Goal: Task Accomplishment & Management: Use online tool/utility

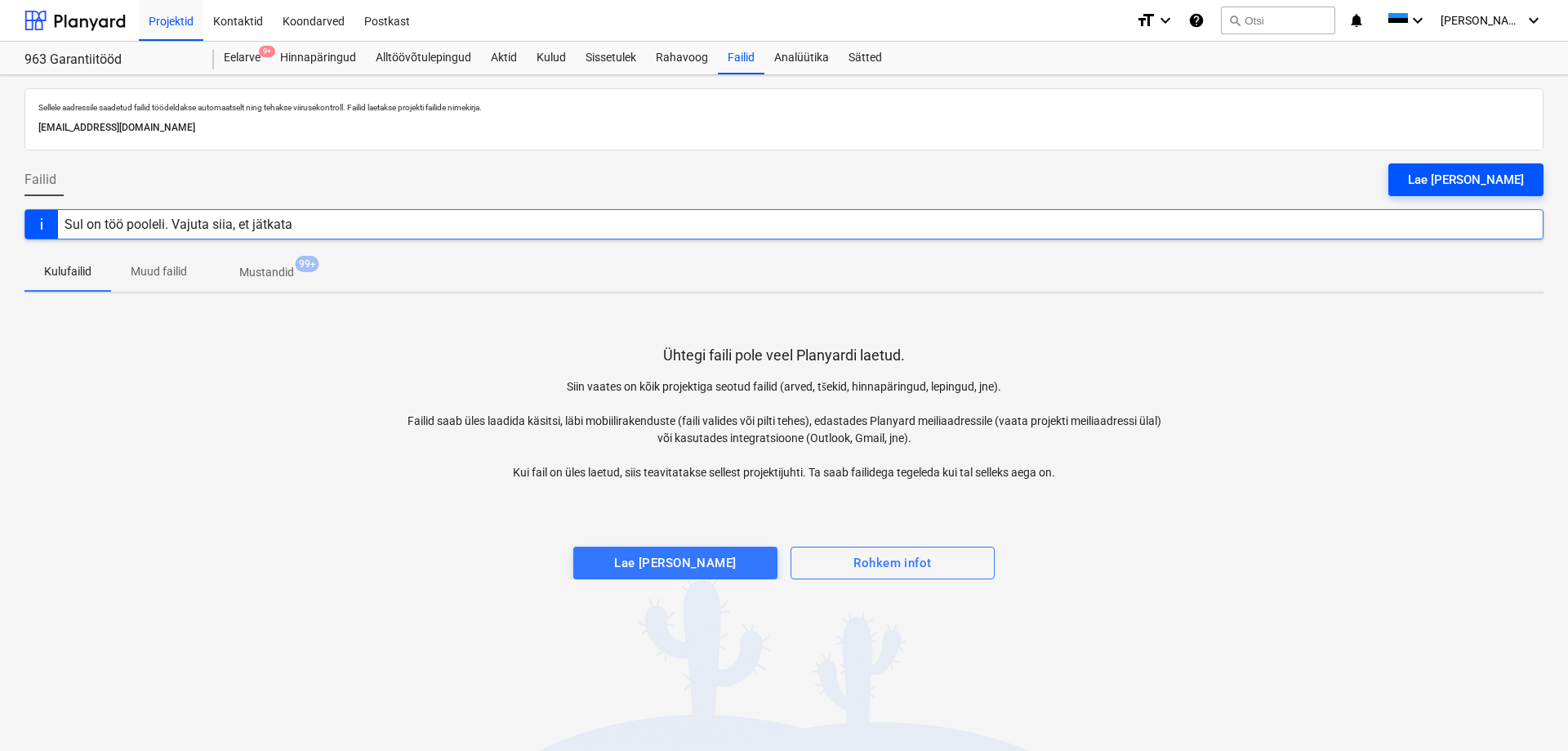
click at [1464, 183] on div "Lae [PERSON_NAME]" at bounding box center [1466, 180] width 116 height 21
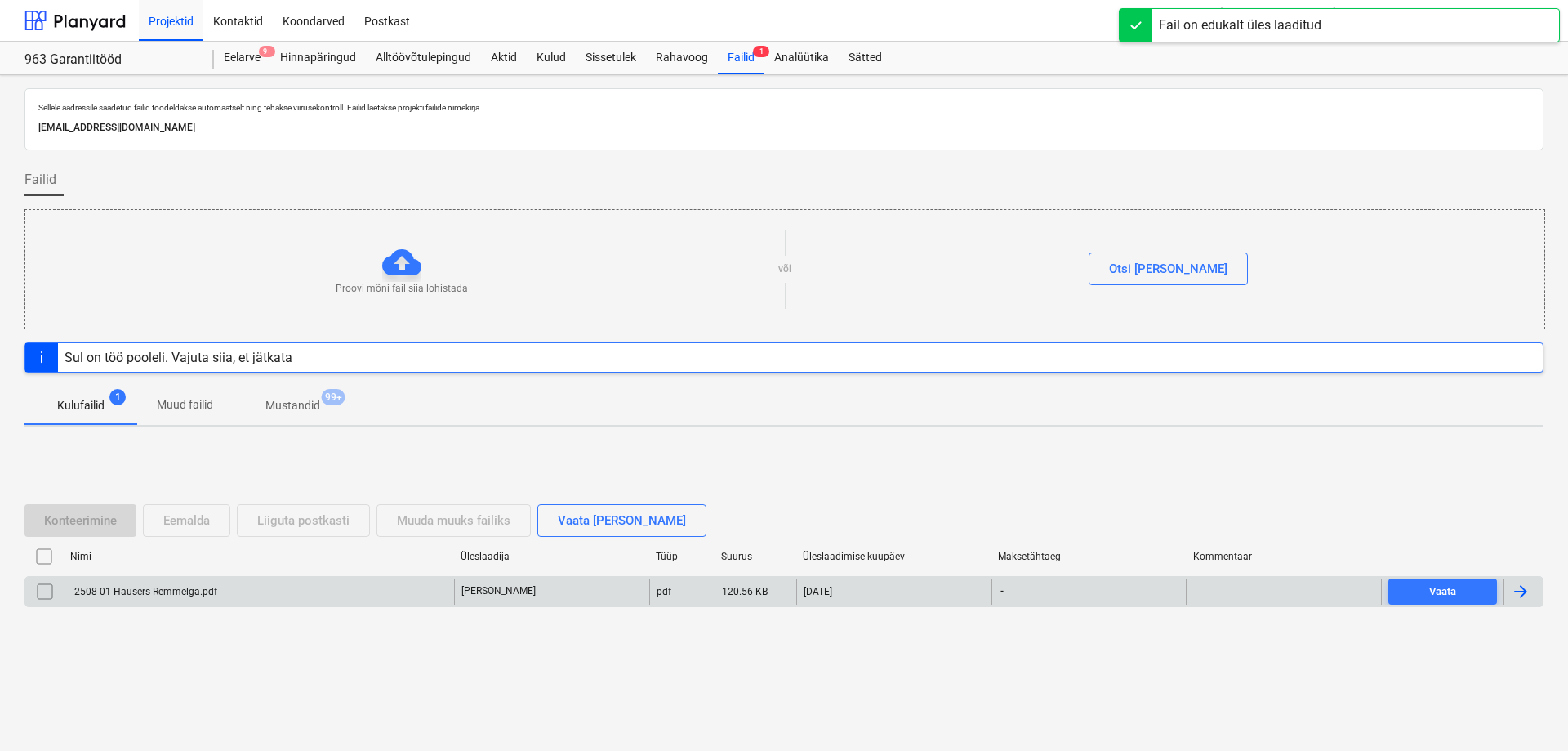
click at [334, 583] on div "2508-01 Hausers Remmelga.pdf" at bounding box center [259, 592] width 390 height 26
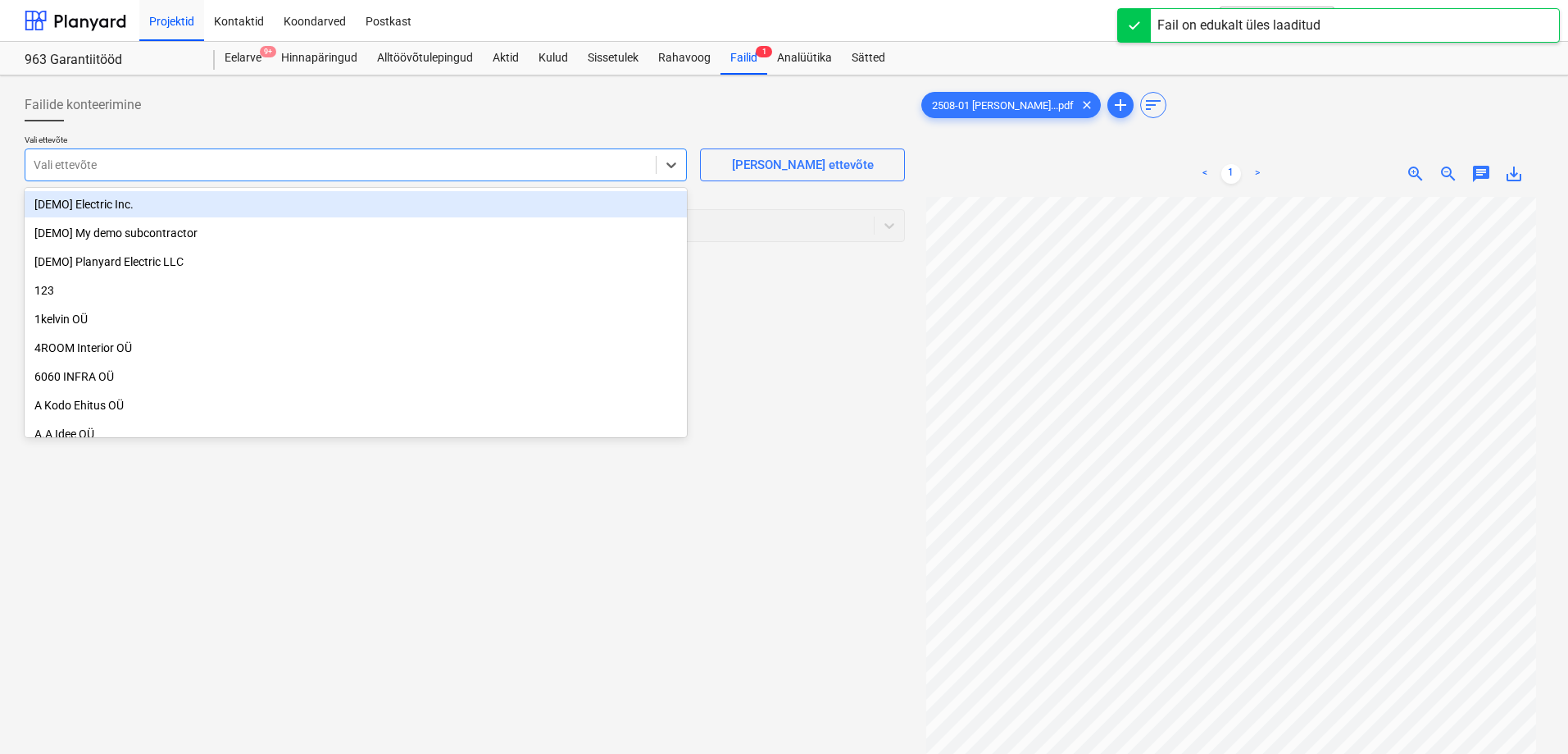
click at [322, 170] on div at bounding box center [340, 165] width 614 height 16
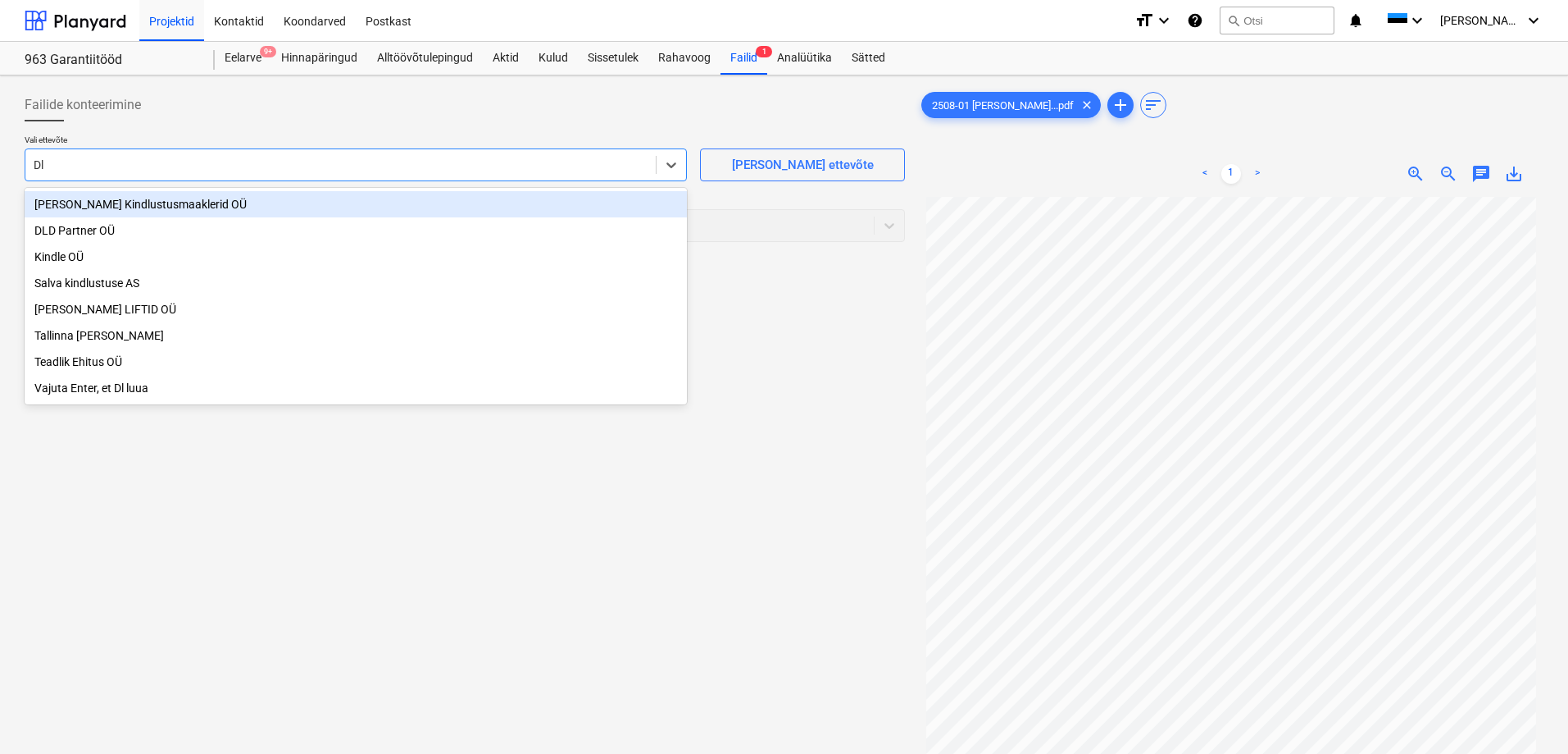
type input "Dld"
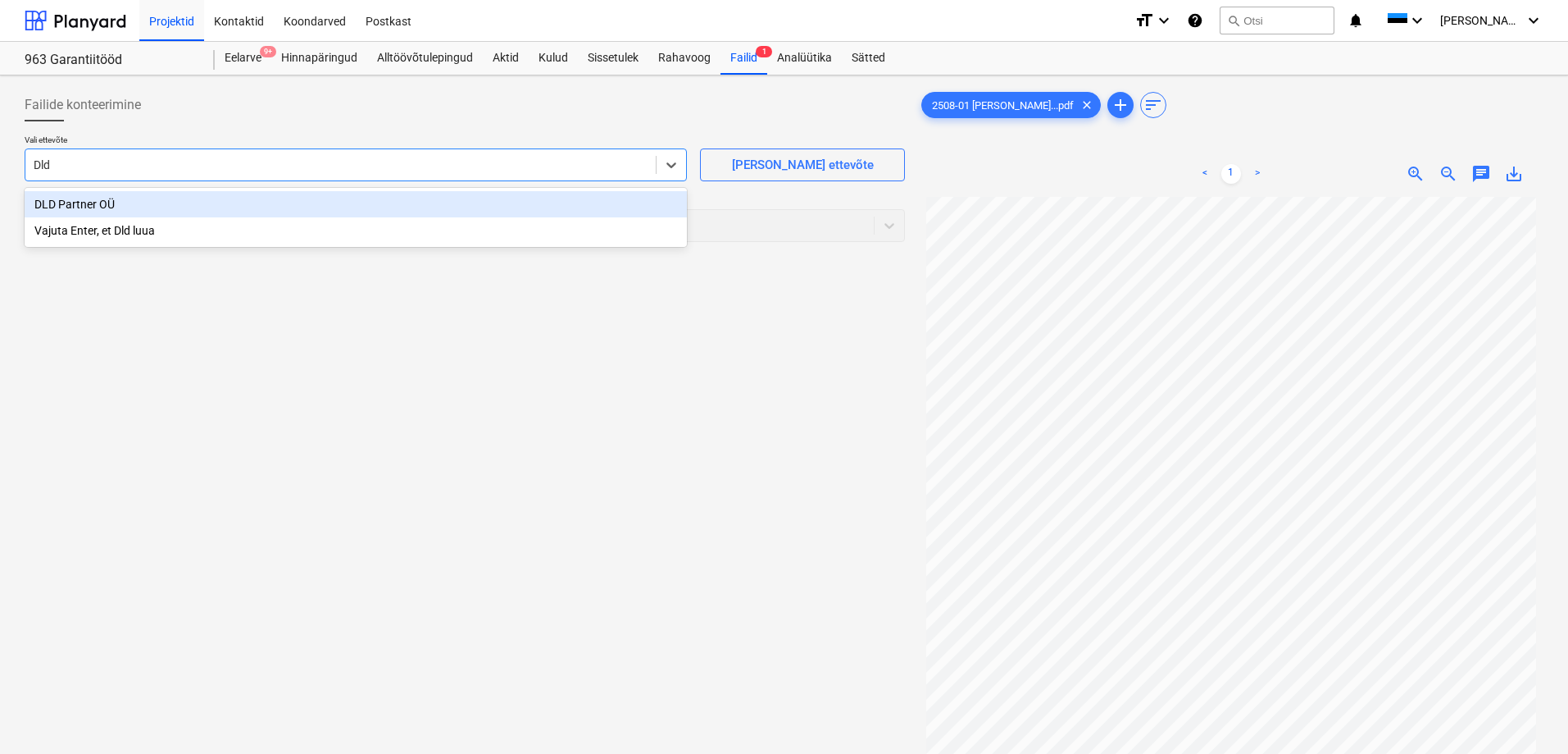
click at [326, 201] on div "DLD Partner OÜ" at bounding box center [356, 204] width 663 height 26
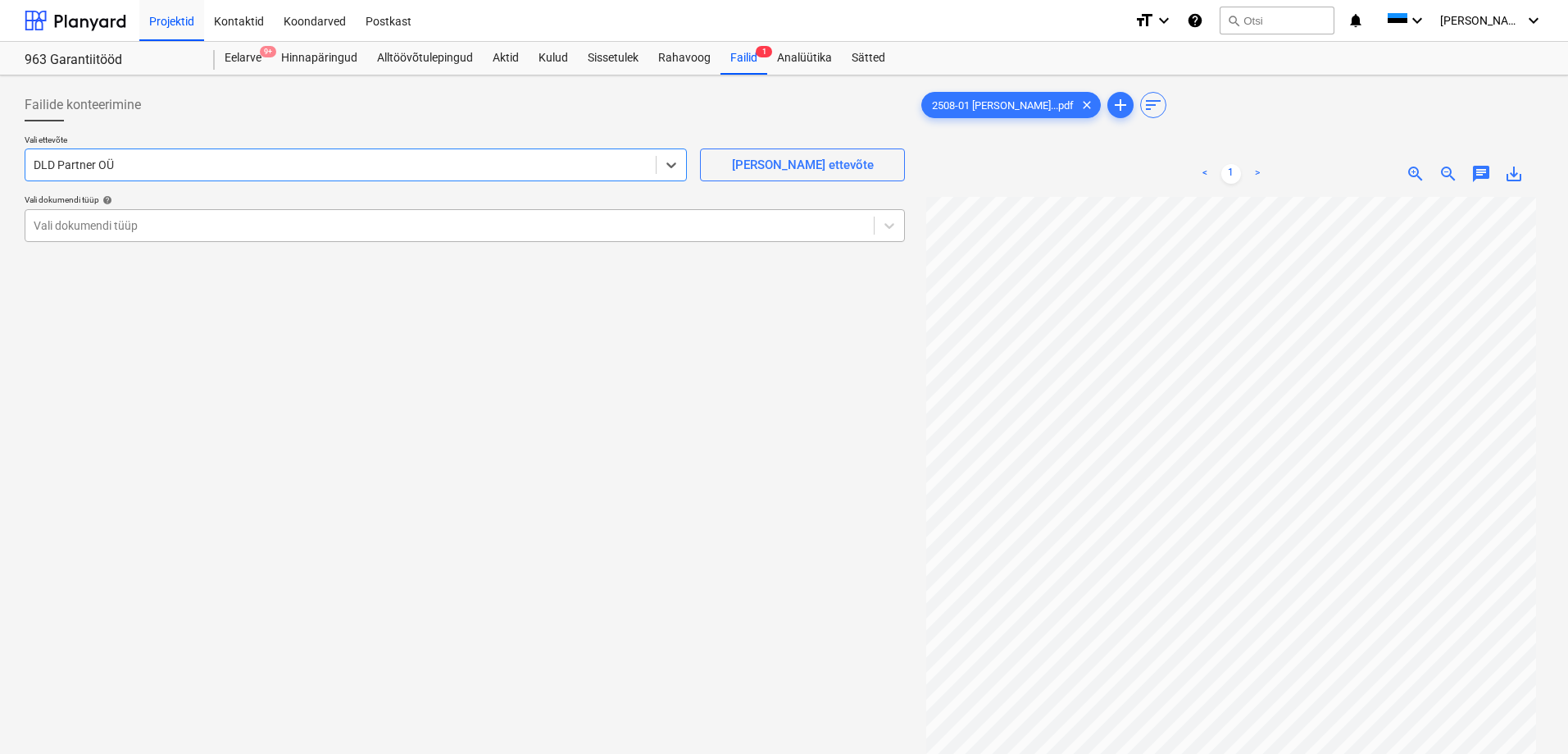
click at [317, 225] on div at bounding box center [449, 226] width 832 height 16
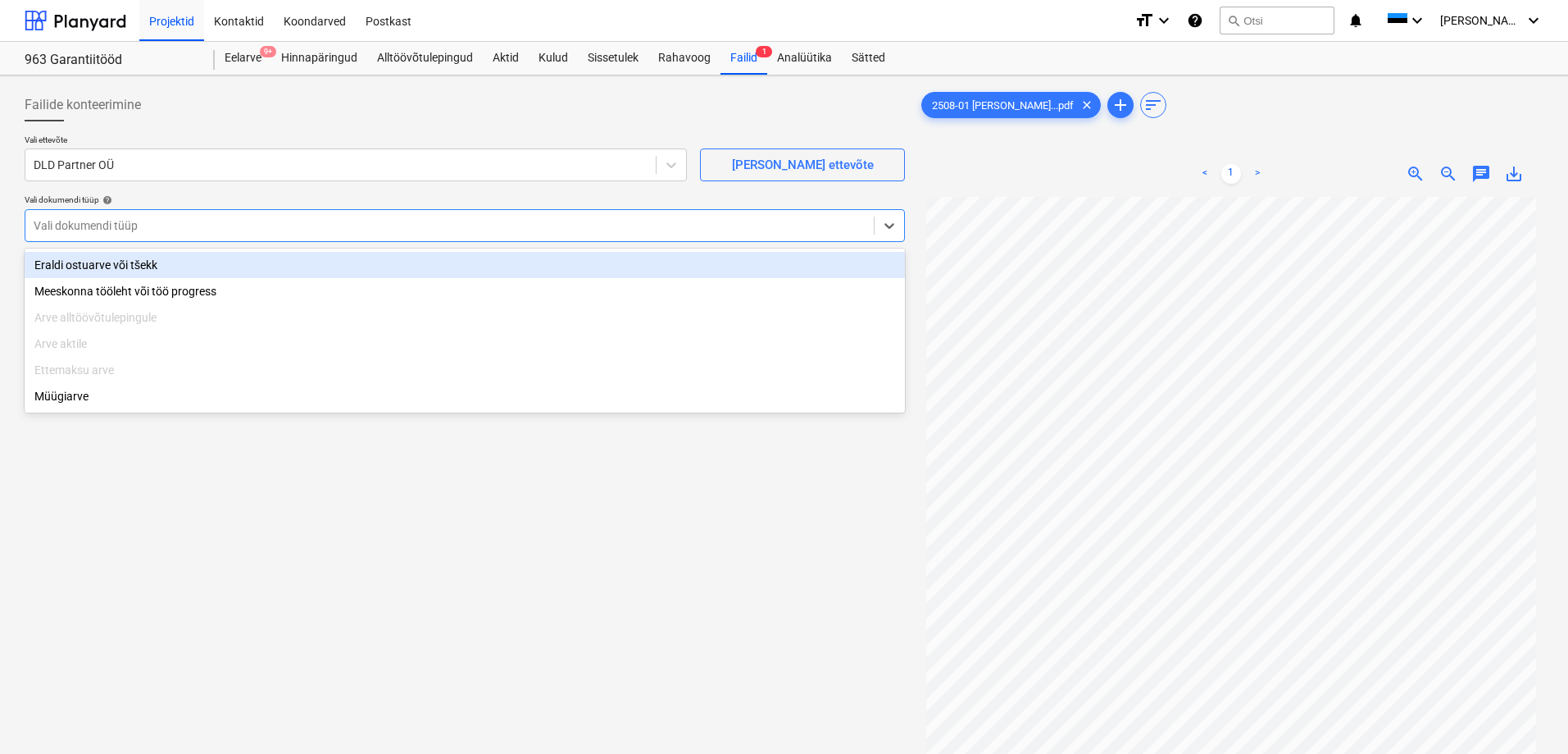
click at [255, 263] on div "Eraldi ostuarve või tšekk" at bounding box center [465, 265] width 881 height 26
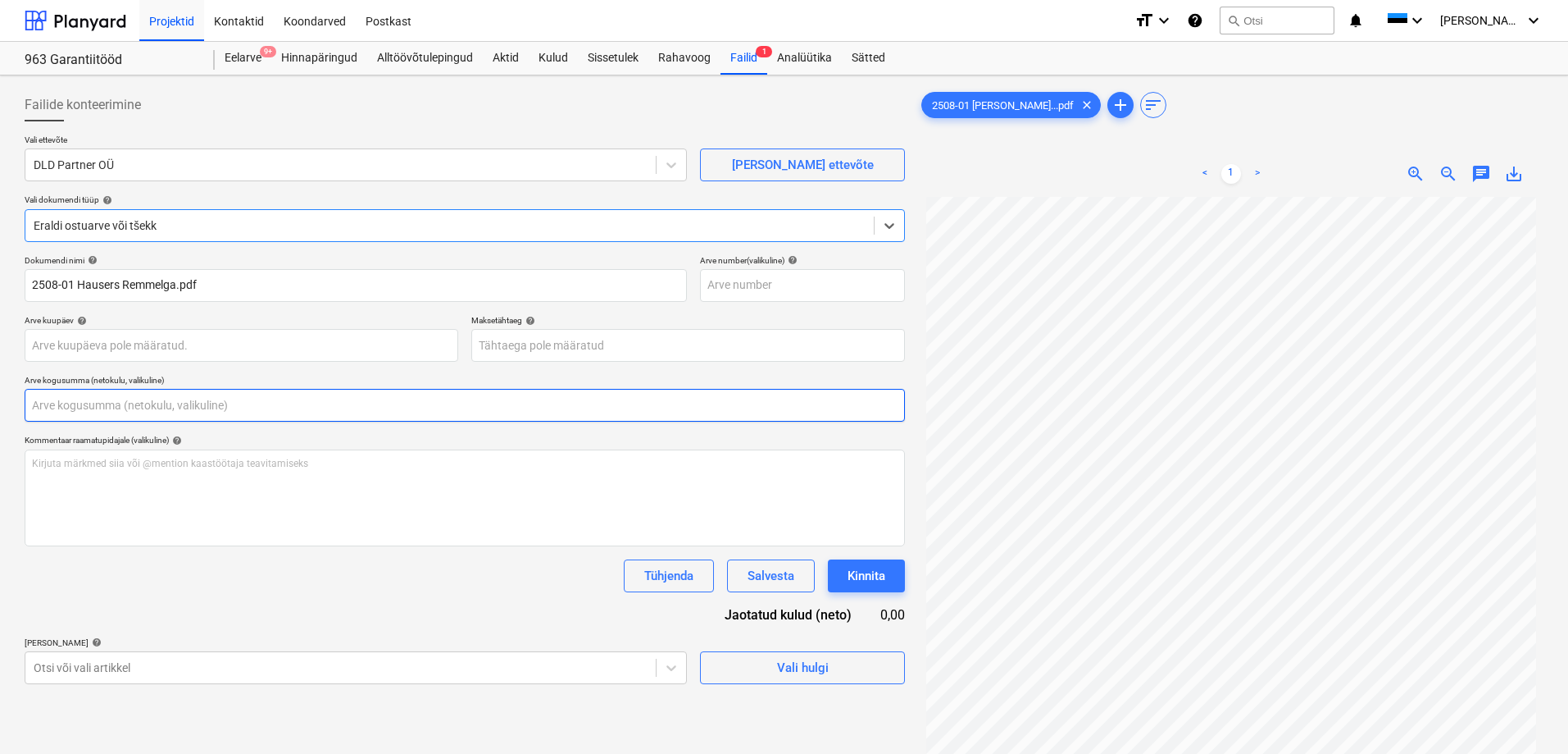
click at [237, 407] on input "text" at bounding box center [465, 405] width 881 height 33
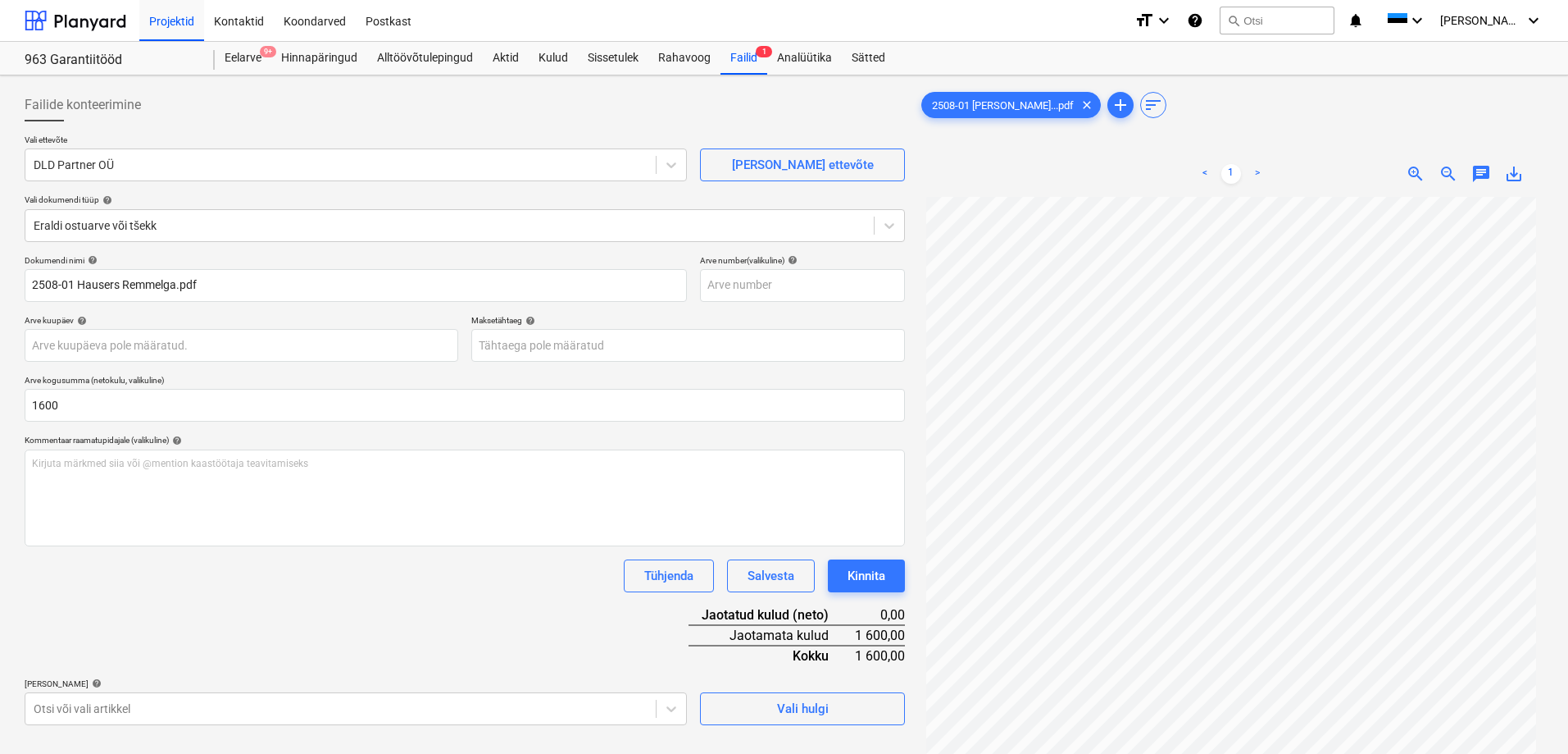
type input "1 600,00"
click at [348, 650] on div "Dokumendi nimi help 2508-01 Hausers Remmelga.pdf Arve number (valikuline) help …" at bounding box center [465, 490] width 881 height 470
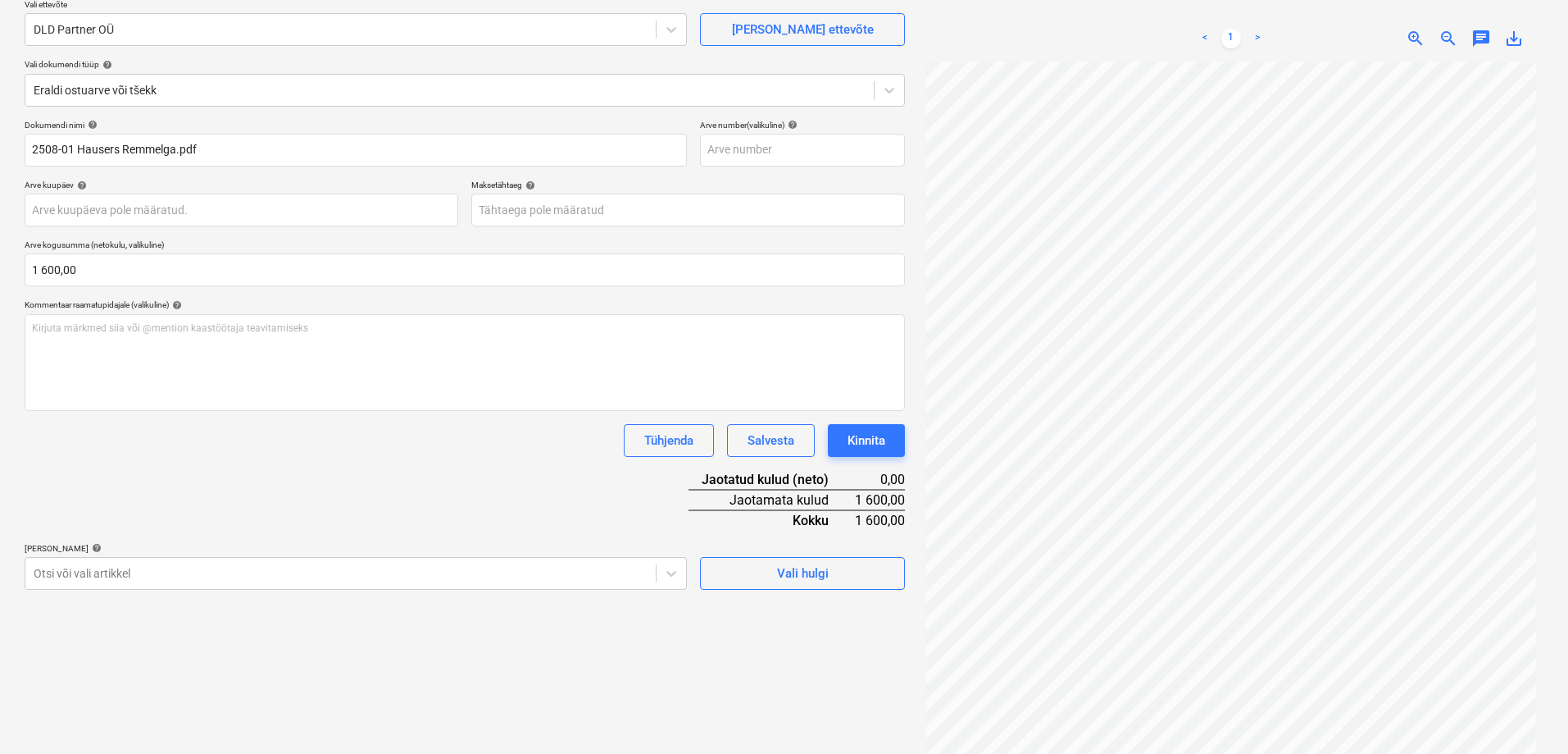
scroll to position [164, 0]
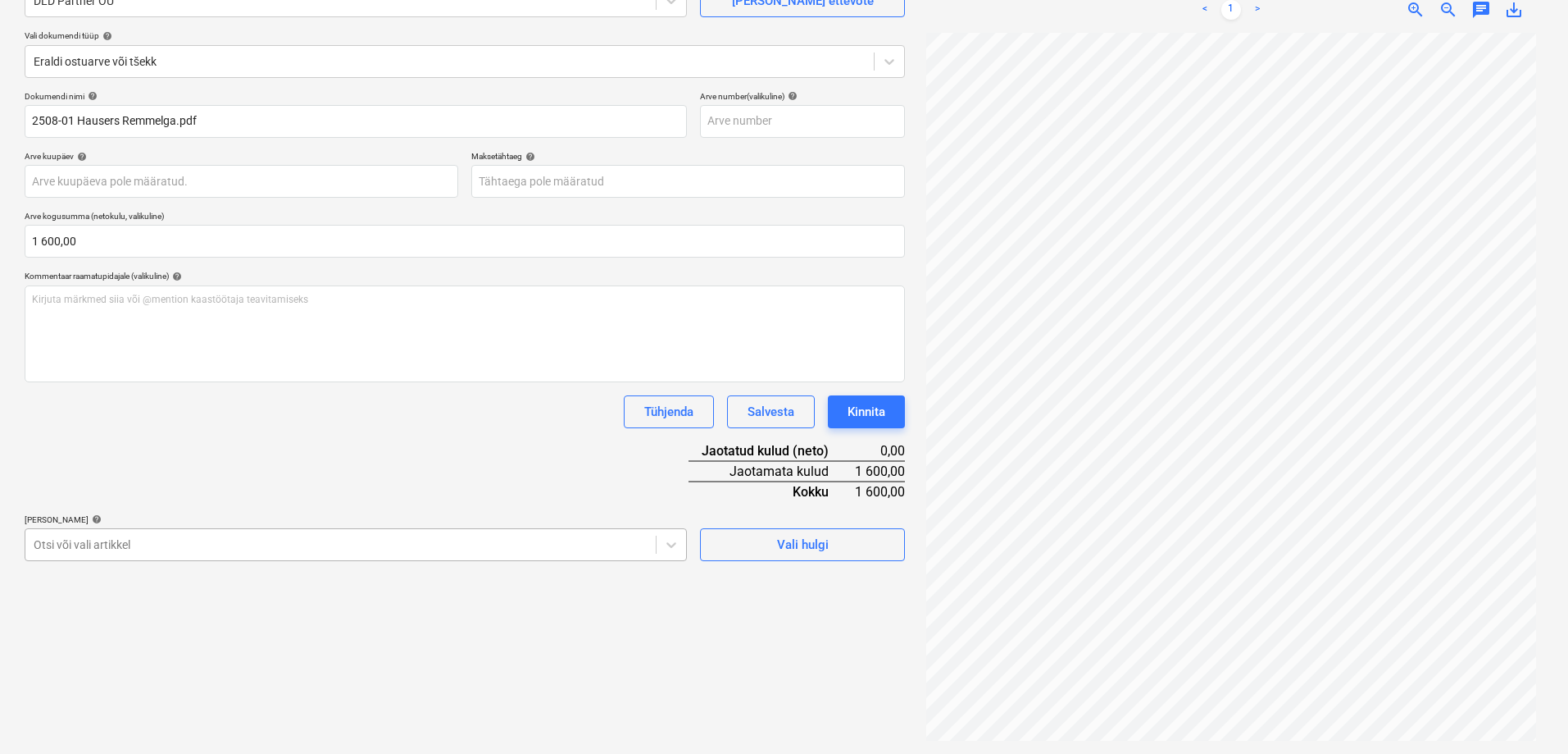
click at [484, 548] on body "Projektid Kontaktid Koondarved Postkast format_size keyboard_arrow_down help se…" at bounding box center [784, 212] width 1568 height 754
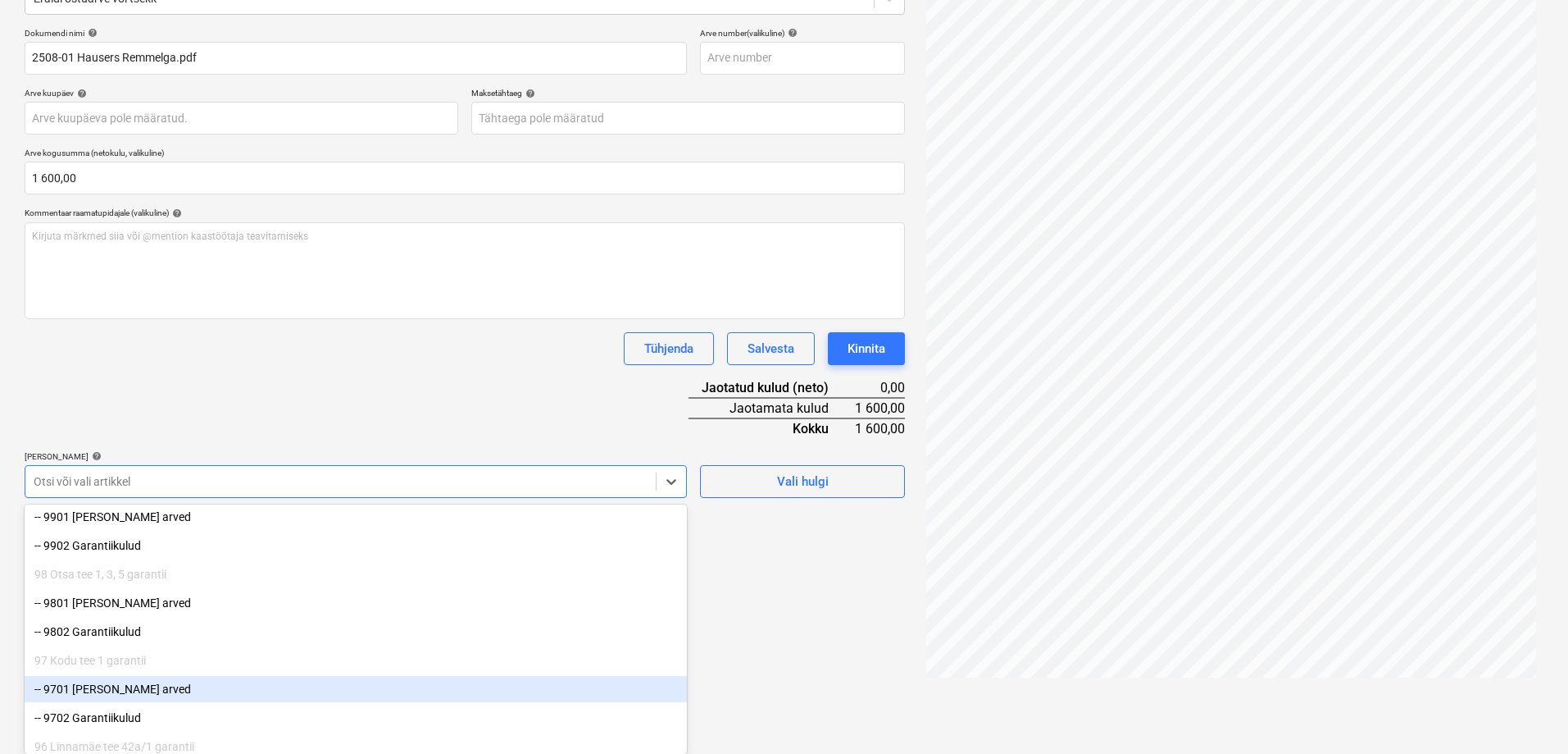
scroll to position [1640, 0]
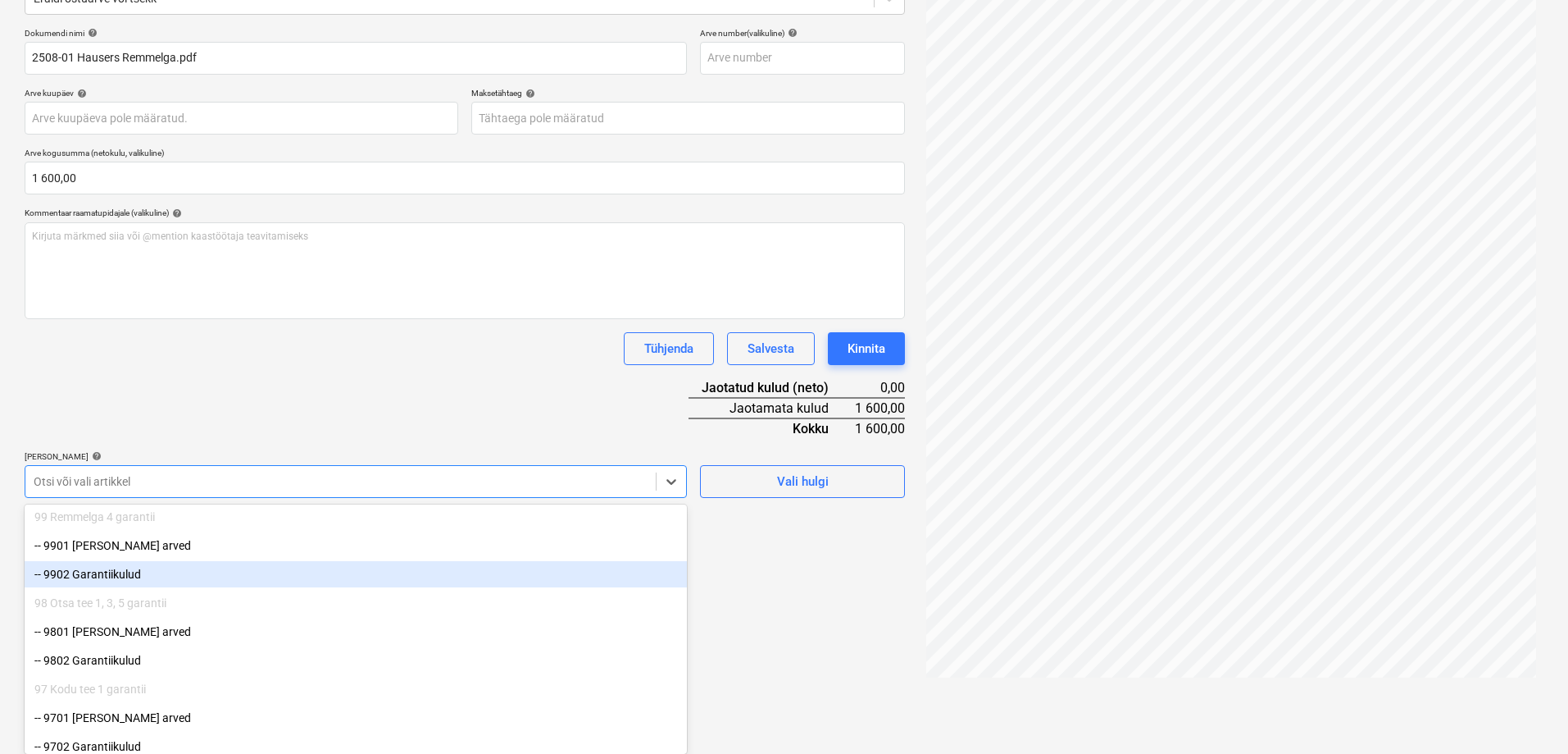
click at [221, 575] on div "-- 9902 Garantiikulud" at bounding box center [356, 574] width 663 height 26
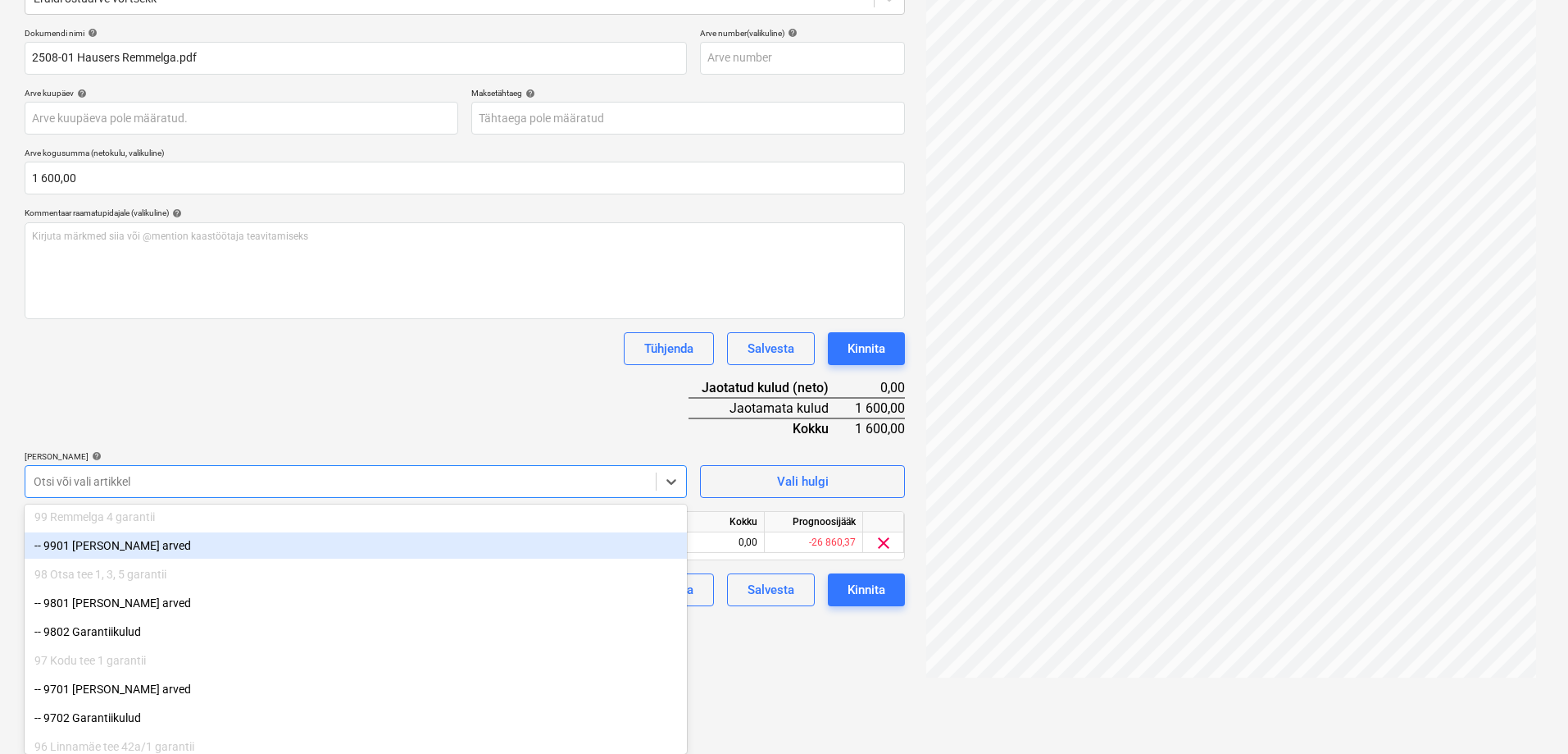
click at [359, 385] on div "Dokumendi nimi help 2508-01 Hausers Remmelga.pdf Arve number (valikuline) help …" at bounding box center [465, 317] width 881 height 578
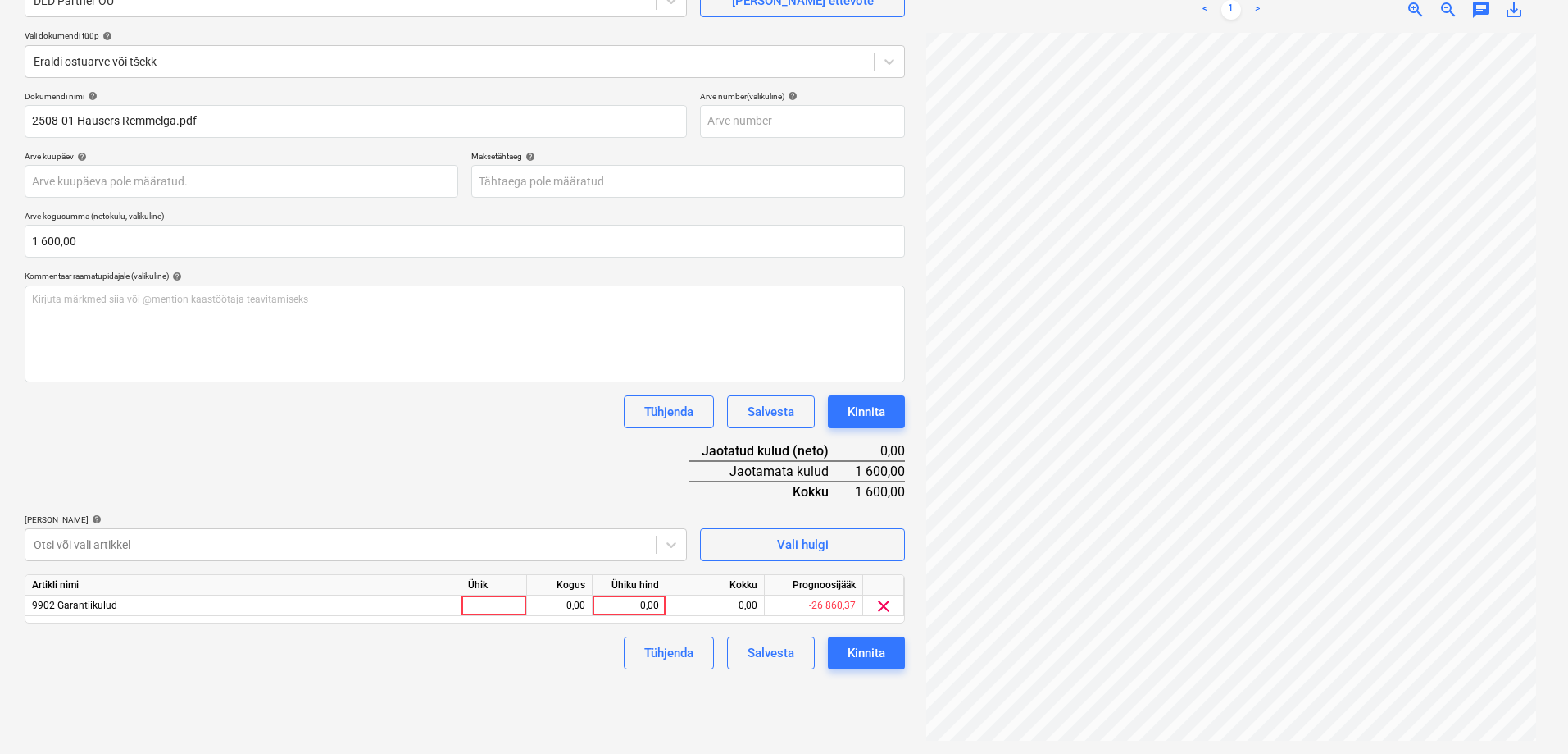
scroll to position [164, 0]
click at [663, 608] on div "0,00" at bounding box center [630, 605] width 74 height 21
type input "1600"
click at [481, 469] on div "Dokumendi nimi help 2508-01 Hausers Remmelga.pdf Arve number (valikuline) help …" at bounding box center [465, 380] width 881 height 578
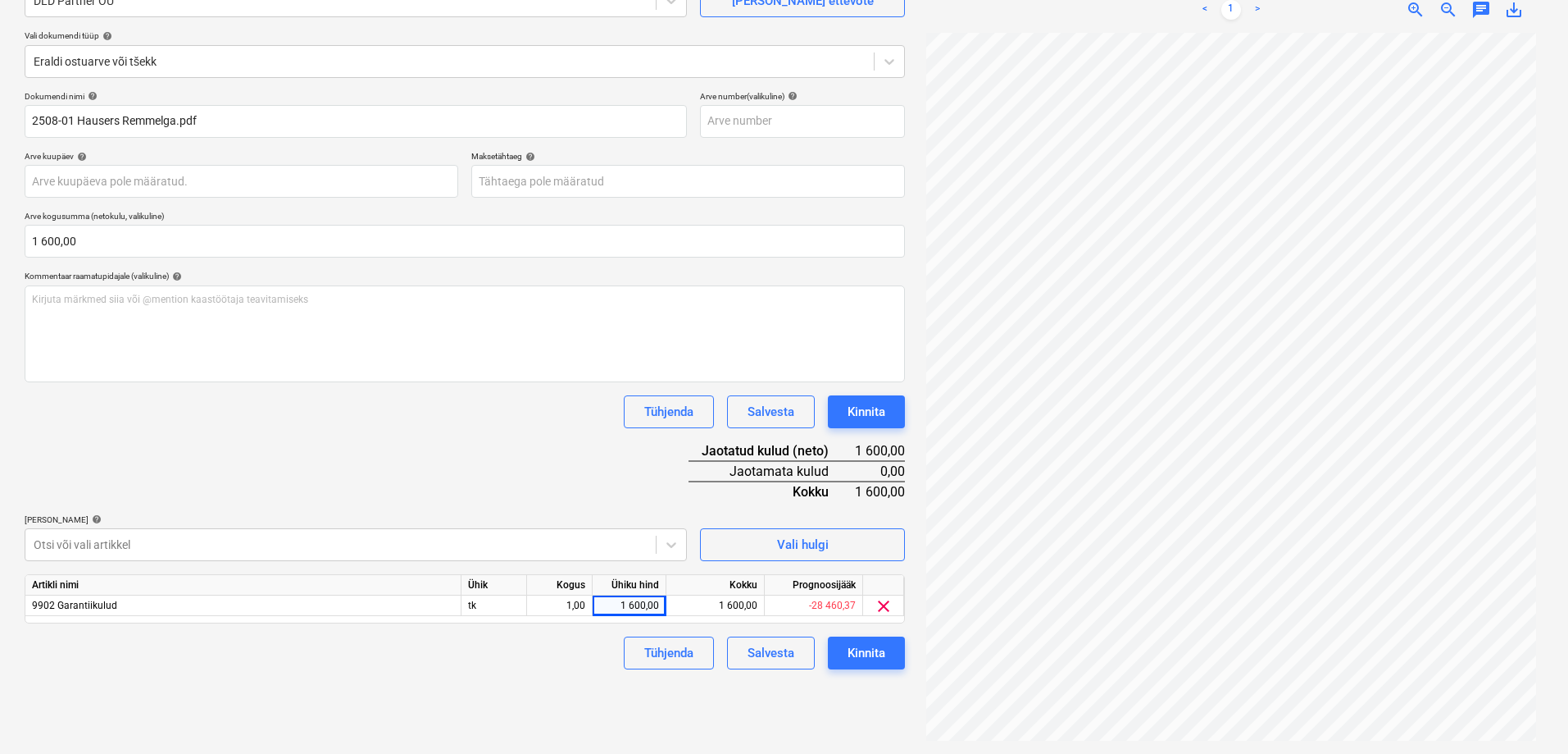
click at [906, 272] on div "Failide konteerimine Vali ettevõte DLD Partner OÜ [PERSON_NAME] uus ettevõte Va…" at bounding box center [465, 332] width 894 height 829
click at [860, 647] on div "Kinnita" at bounding box center [867, 653] width 38 height 21
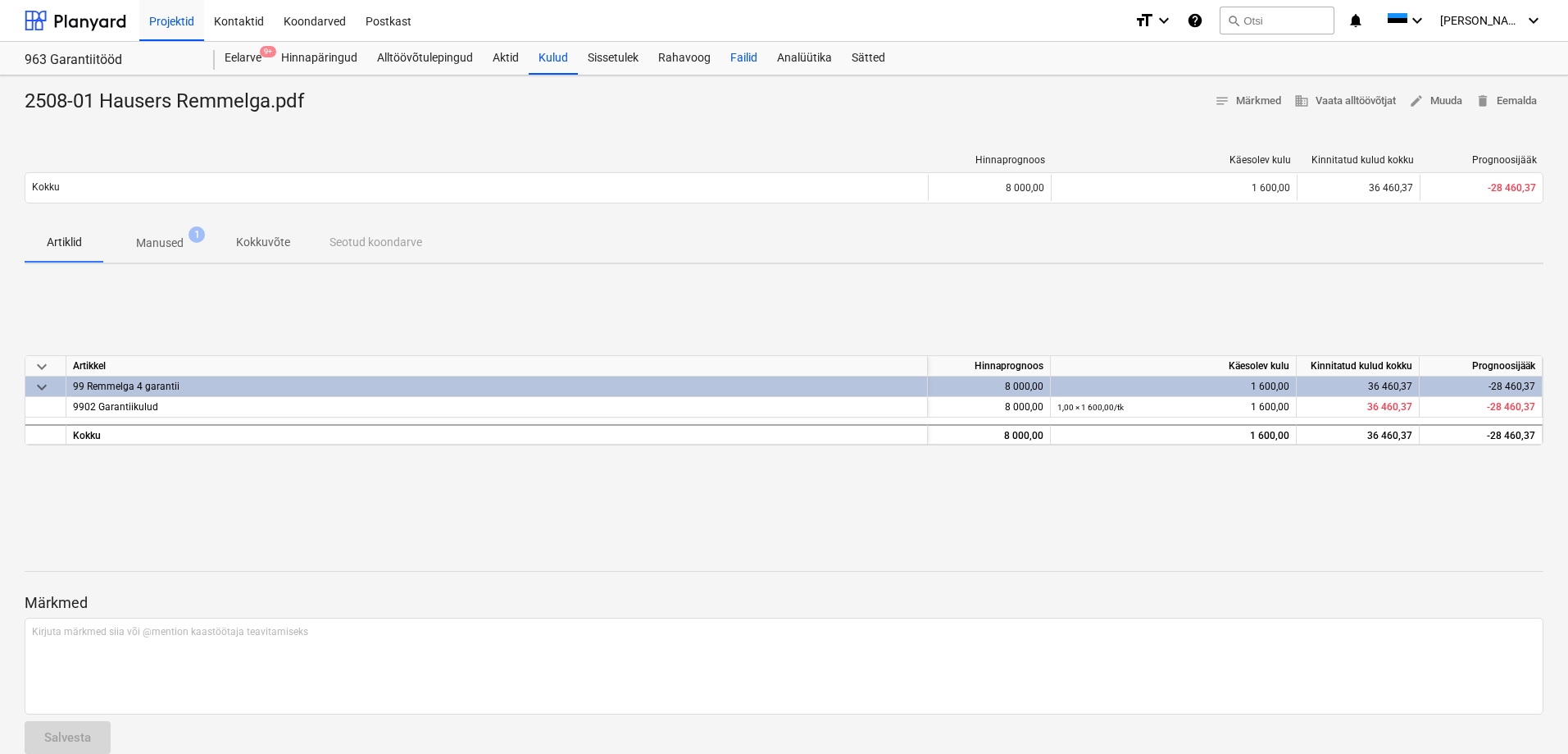
click at [738, 57] on div "Failid" at bounding box center [744, 58] width 47 height 33
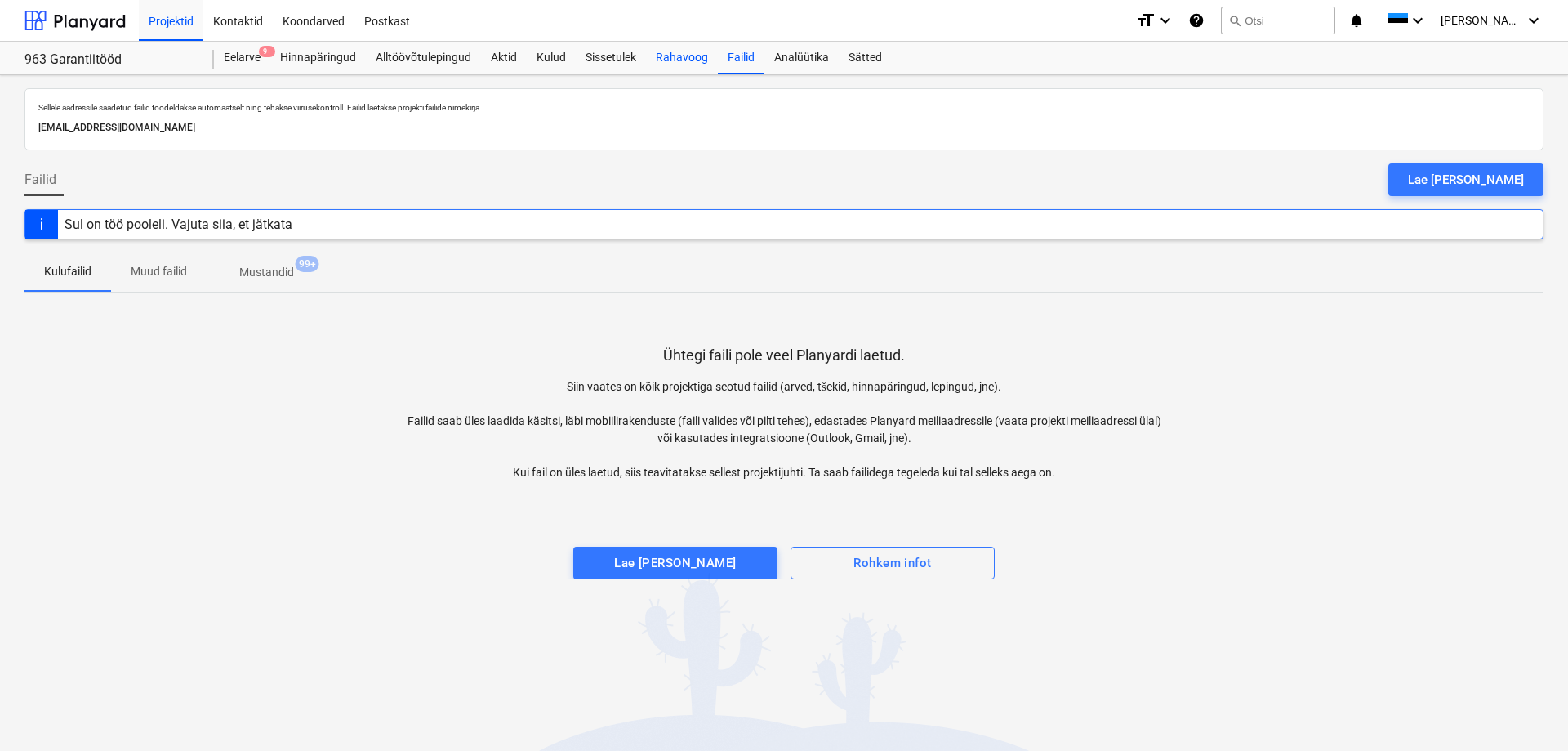
click at [695, 52] on div "Rahavoog" at bounding box center [682, 58] width 72 height 33
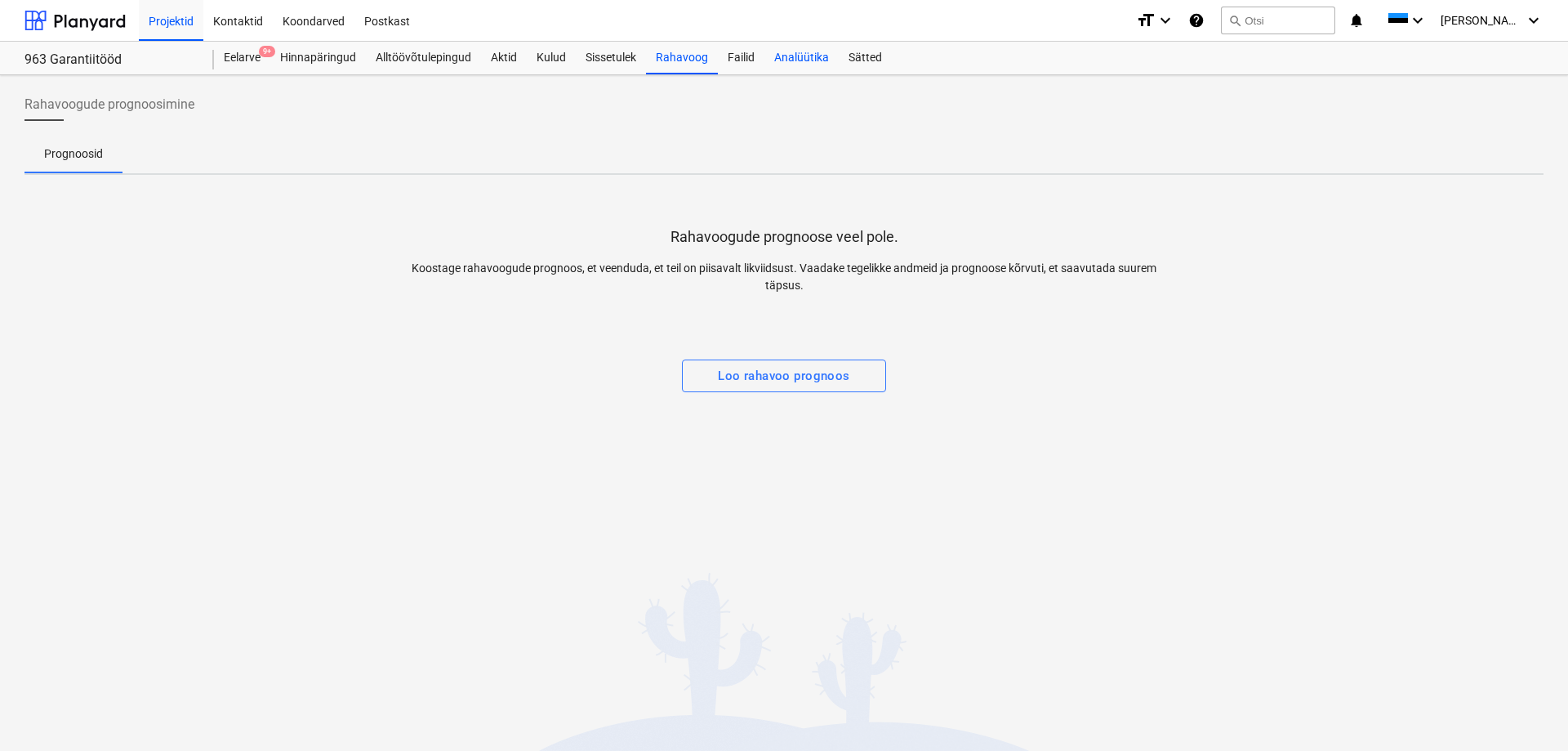
click at [777, 69] on div "Analüütika" at bounding box center [802, 58] width 74 height 33
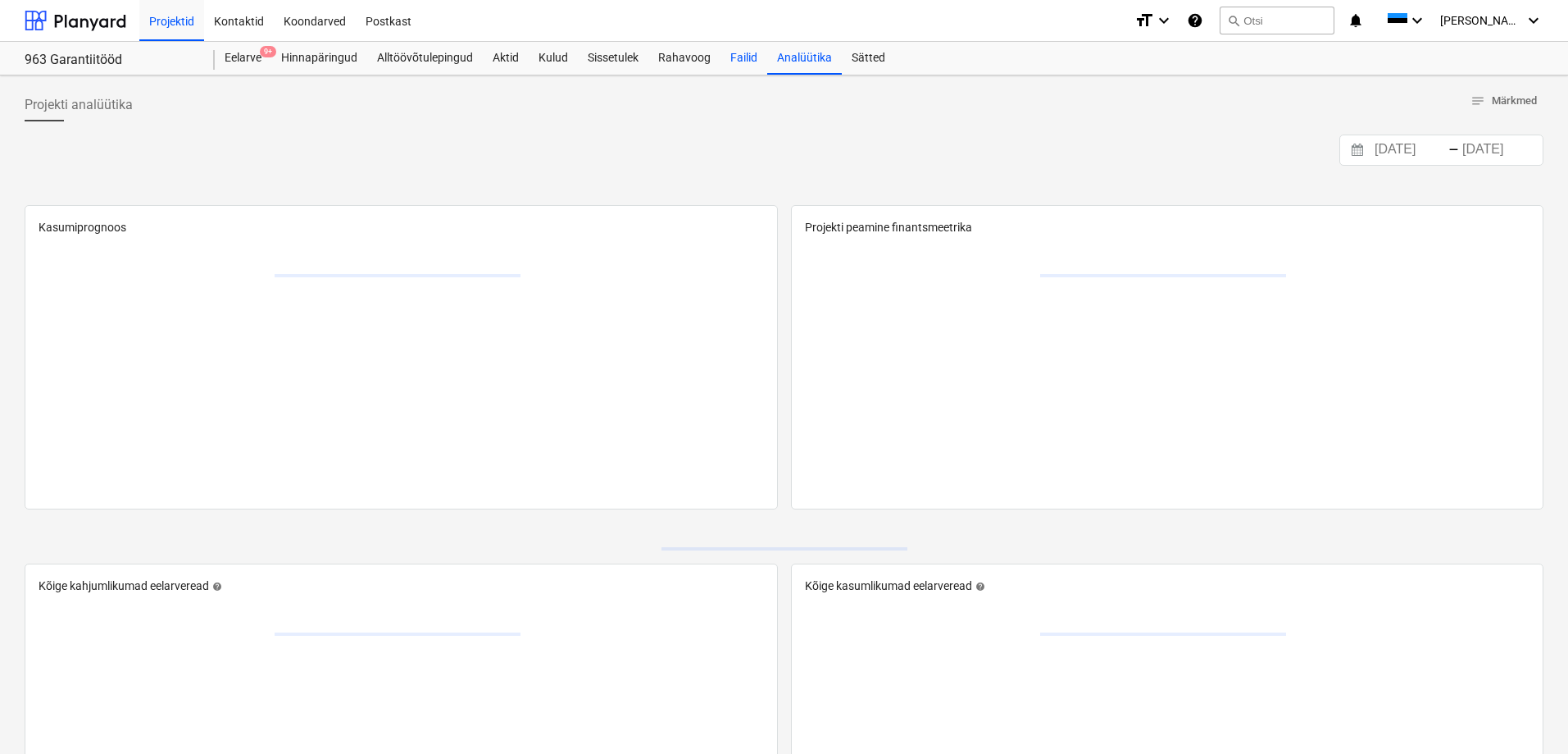
click at [742, 64] on div "Failid" at bounding box center [744, 58] width 47 height 33
